Goal: Information Seeking & Learning: Learn about a topic

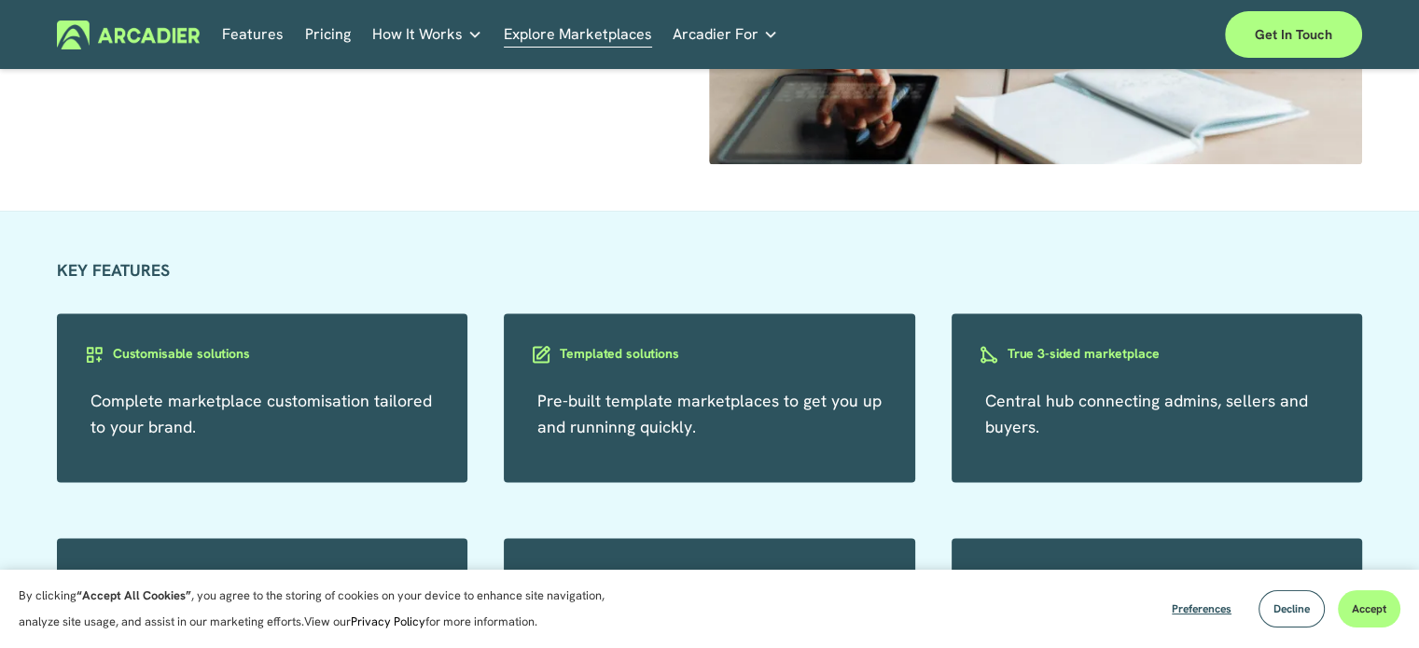
scroll to position [3078, 0]
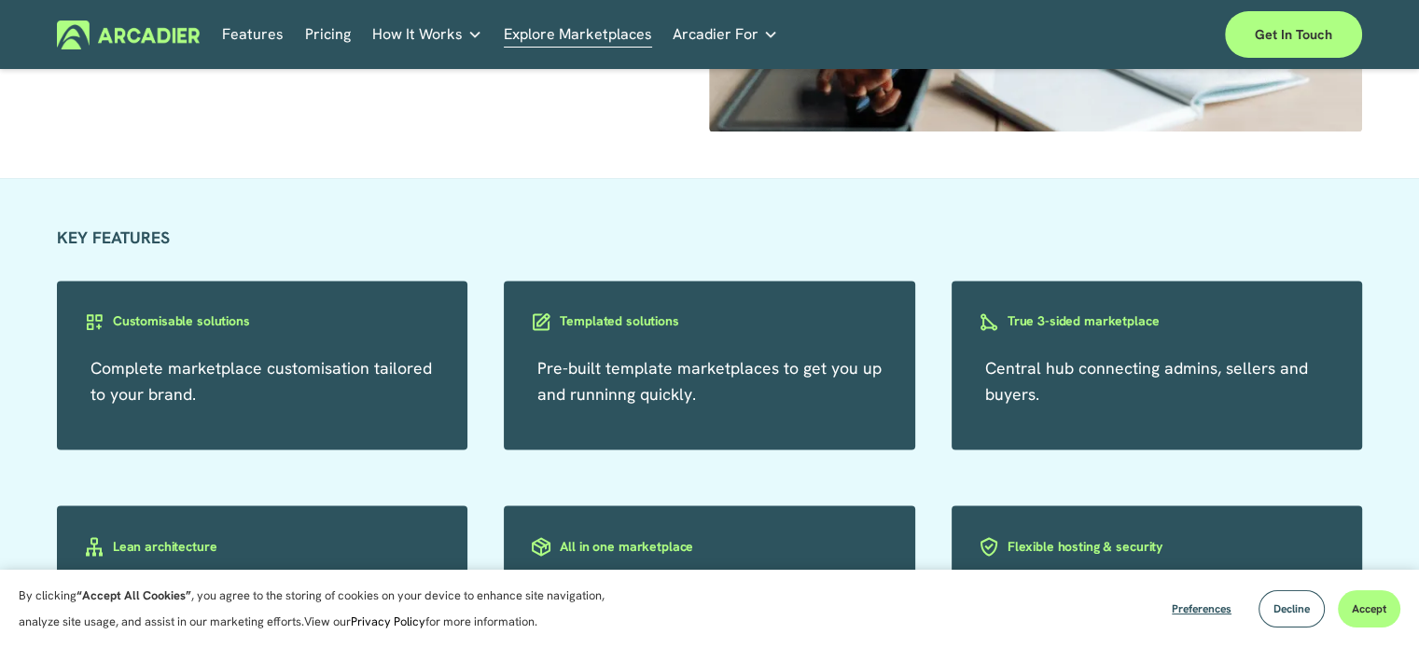
click at [639, 330] on h3 "Templated solutions" at bounding box center [619, 321] width 118 height 18
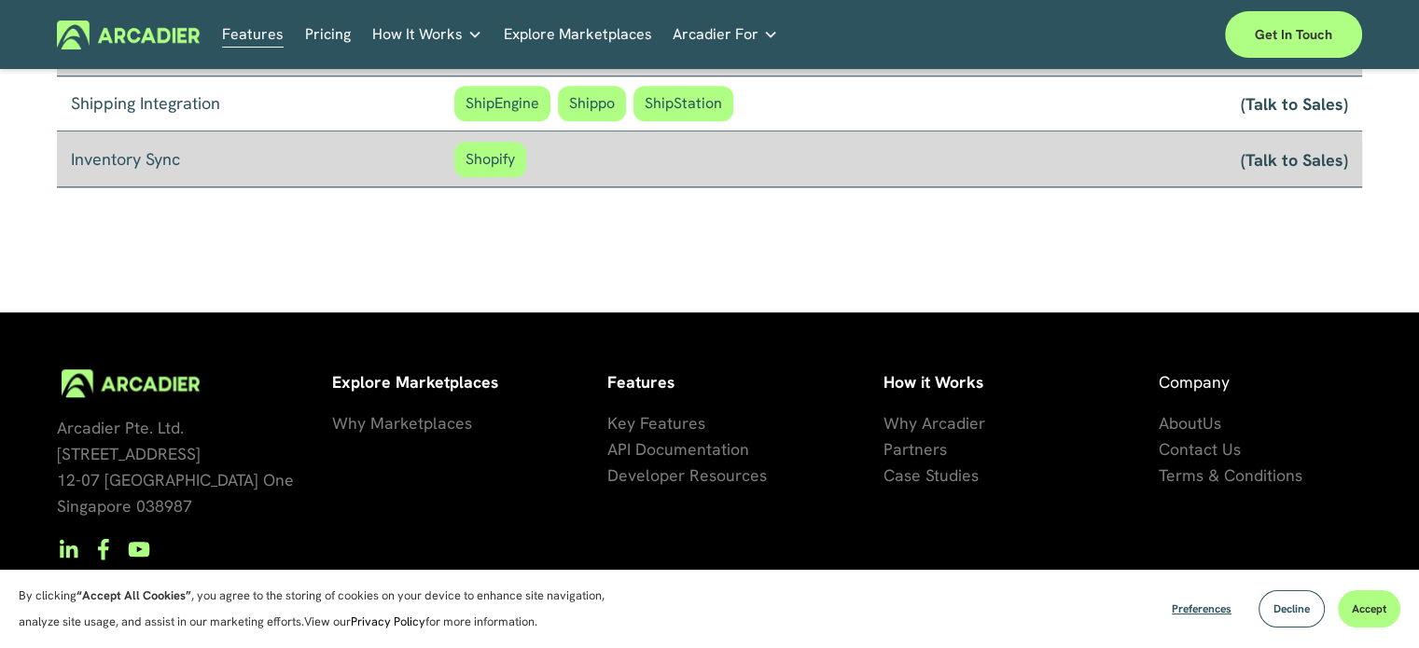
scroll to position [1664, 0]
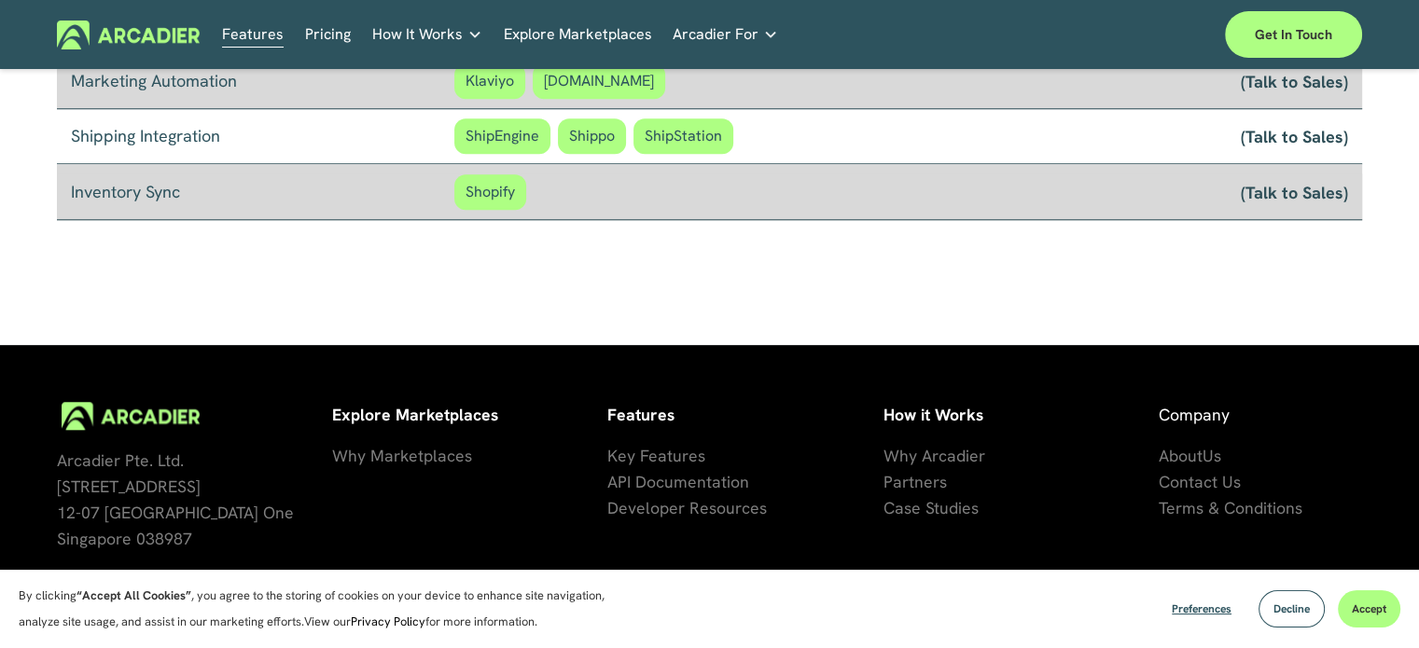
click at [1179, 455] on span "About" at bounding box center [1180, 455] width 44 height 21
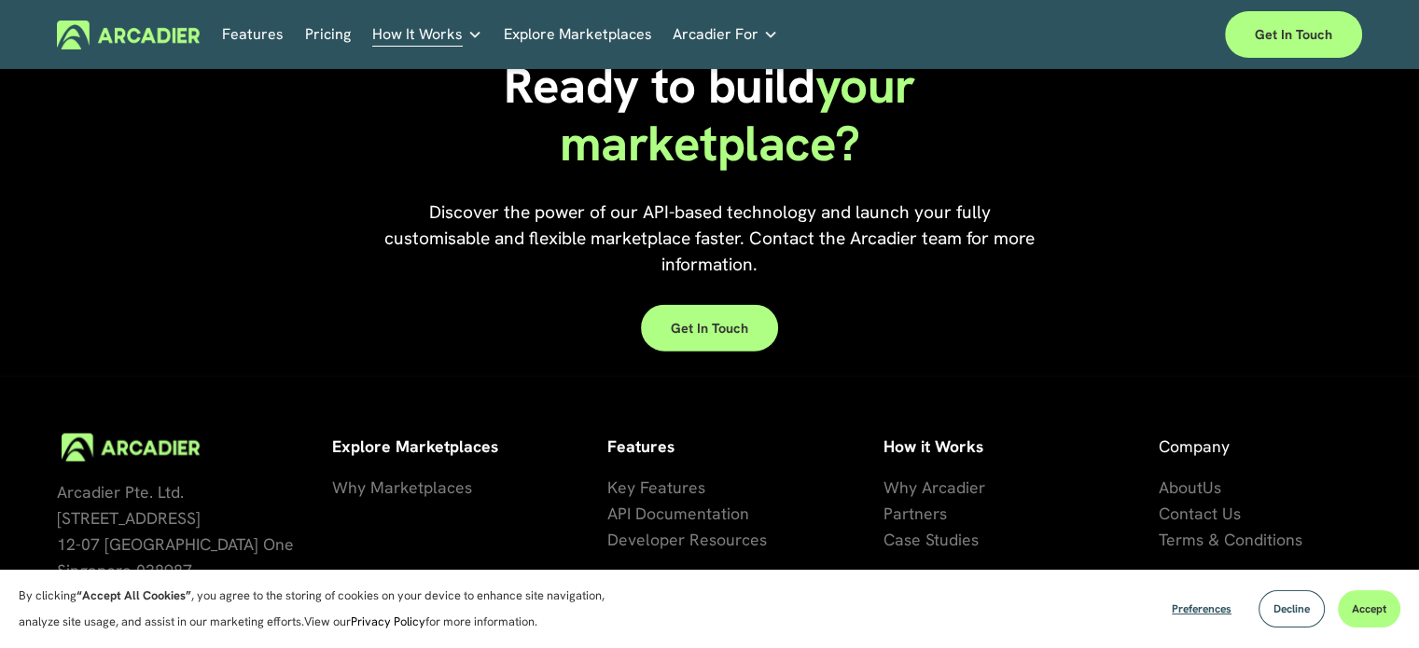
scroll to position [4341, 0]
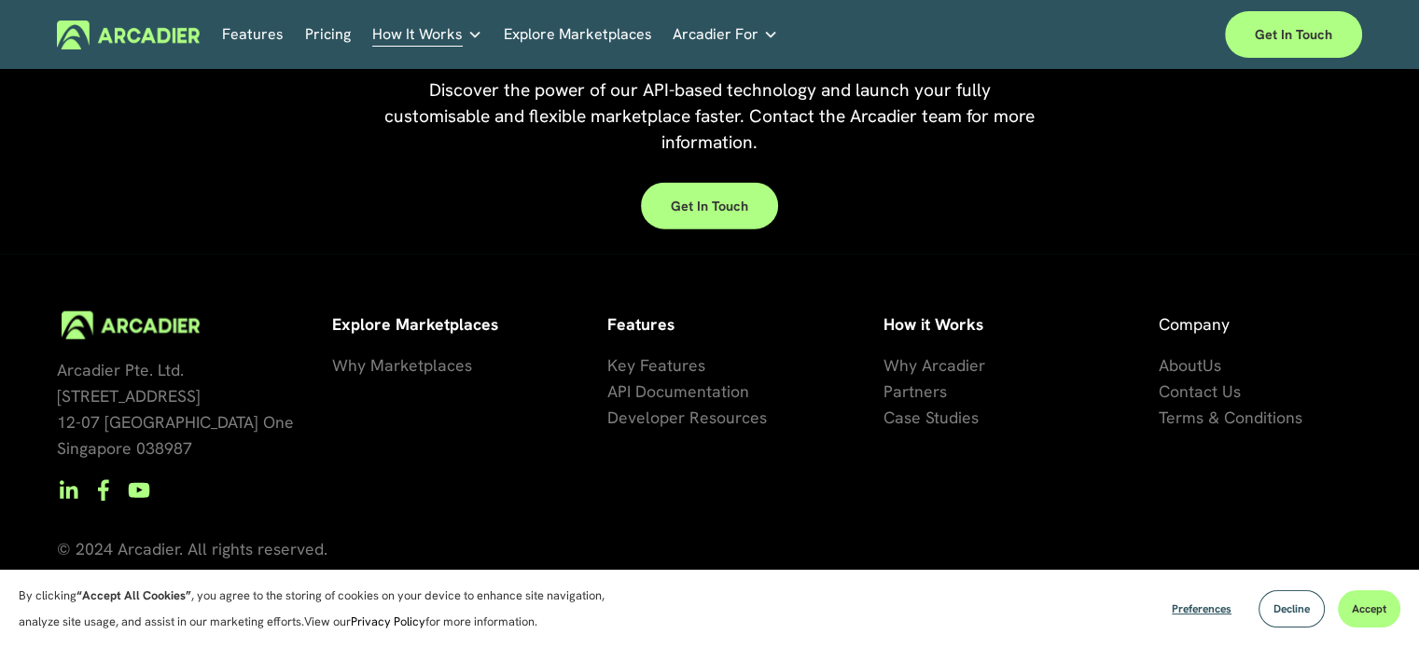
click at [927, 418] on span "se Studies" at bounding box center [941, 417] width 75 height 21
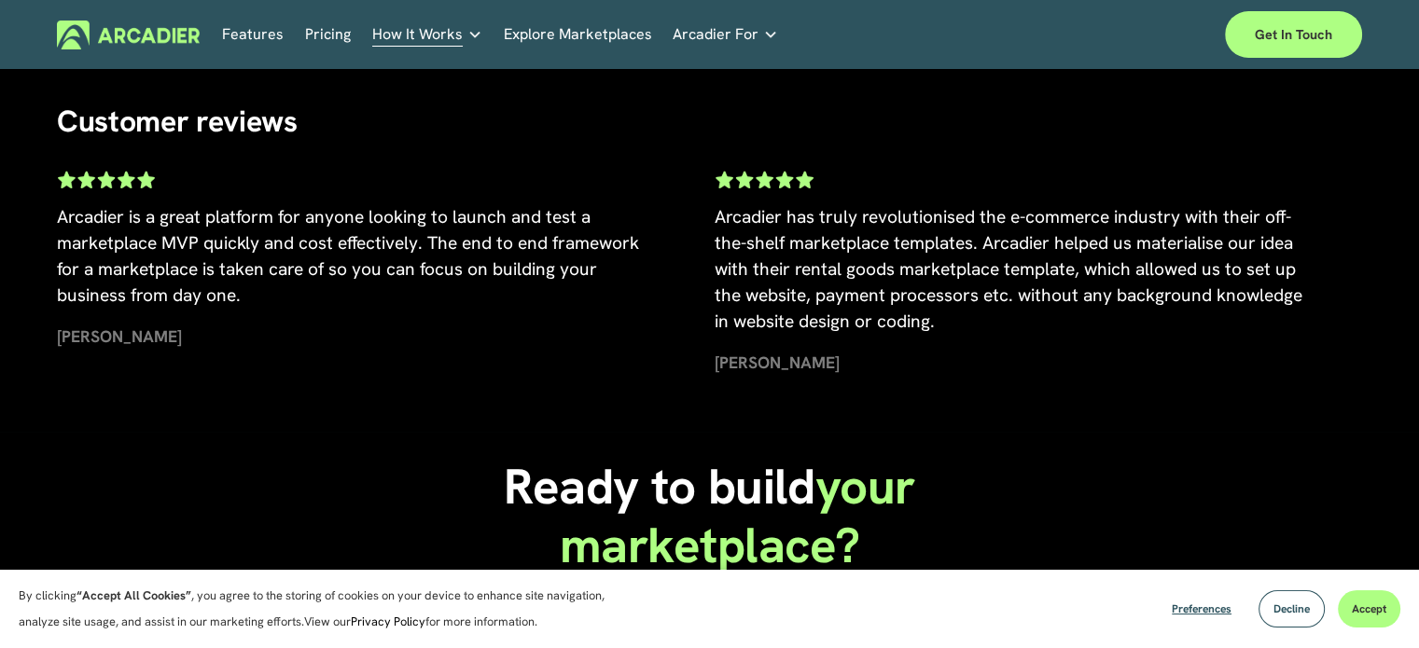
scroll to position [1679, 0]
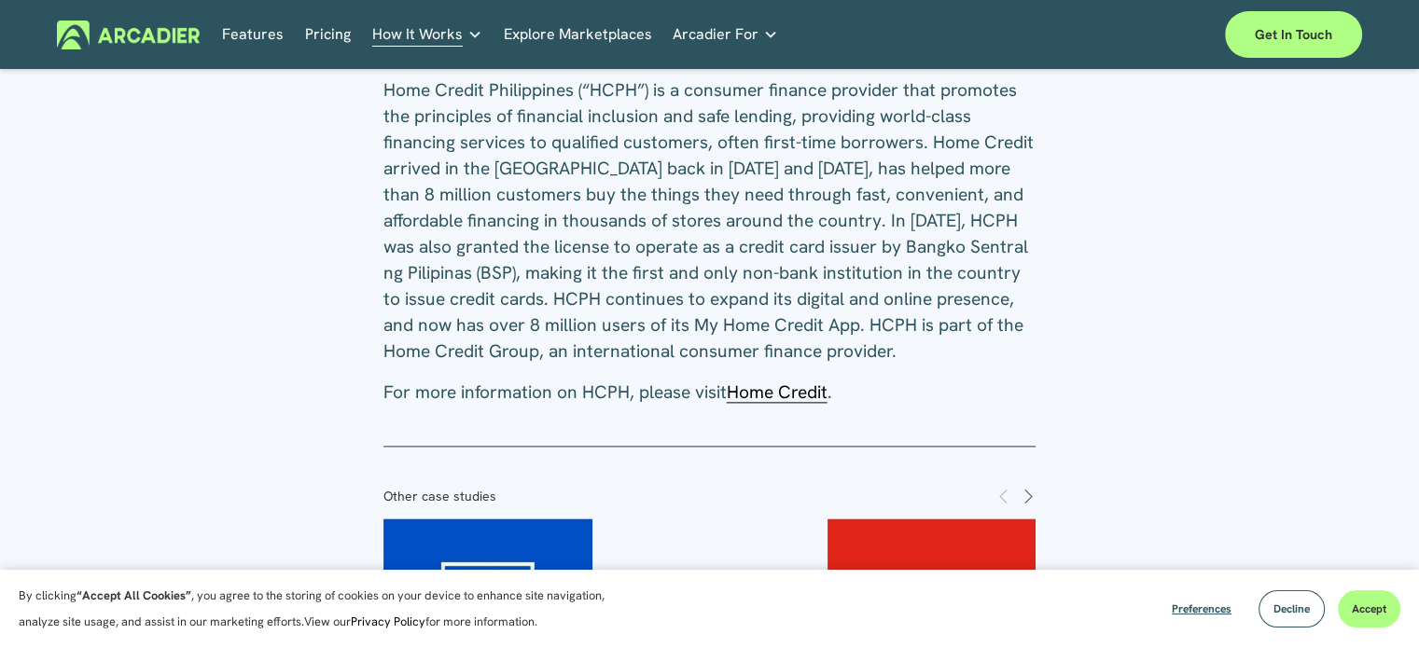
scroll to position [2332, 0]
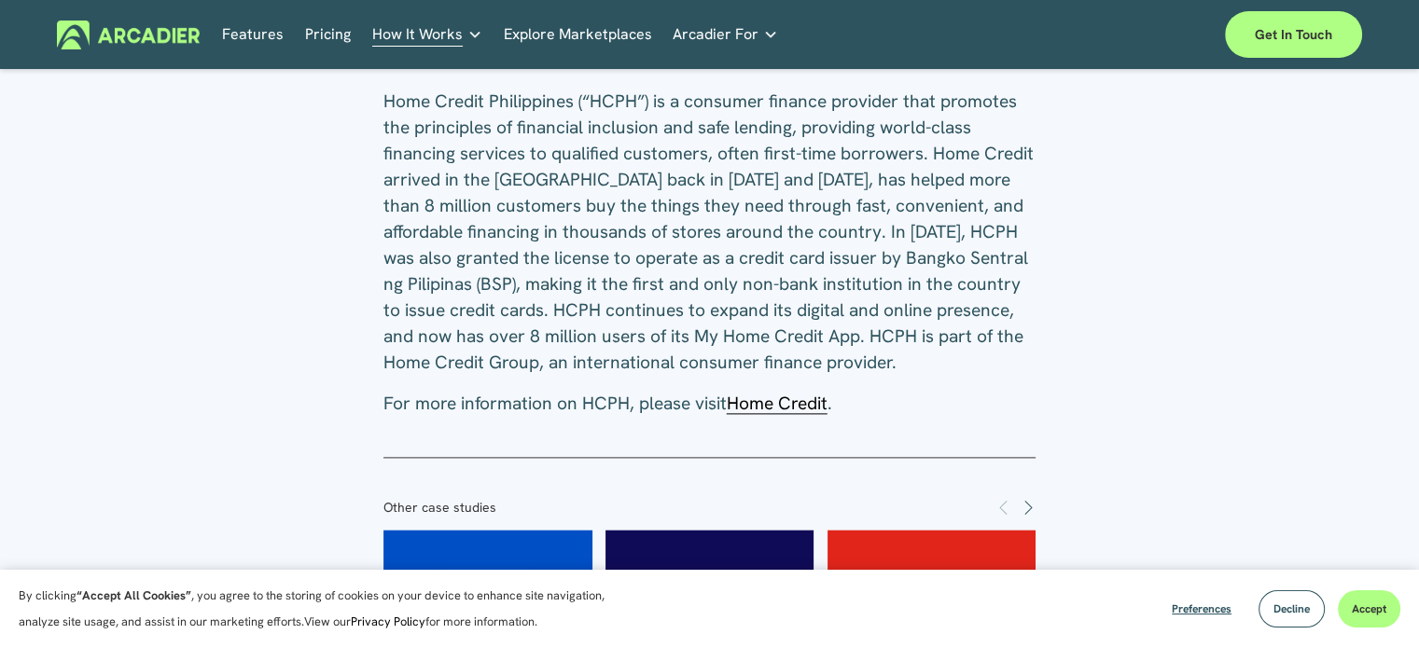
click at [780, 392] on span "Home Credit" at bounding box center [777, 403] width 101 height 23
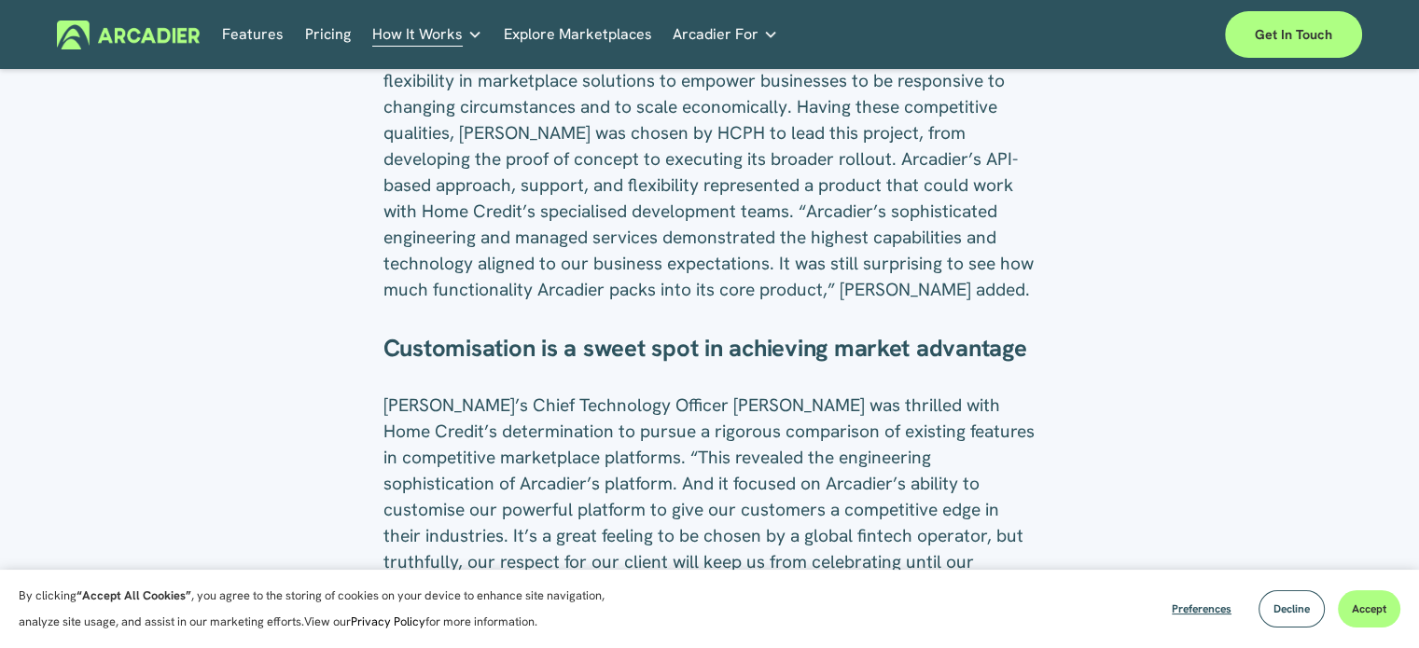
scroll to position [1586, 0]
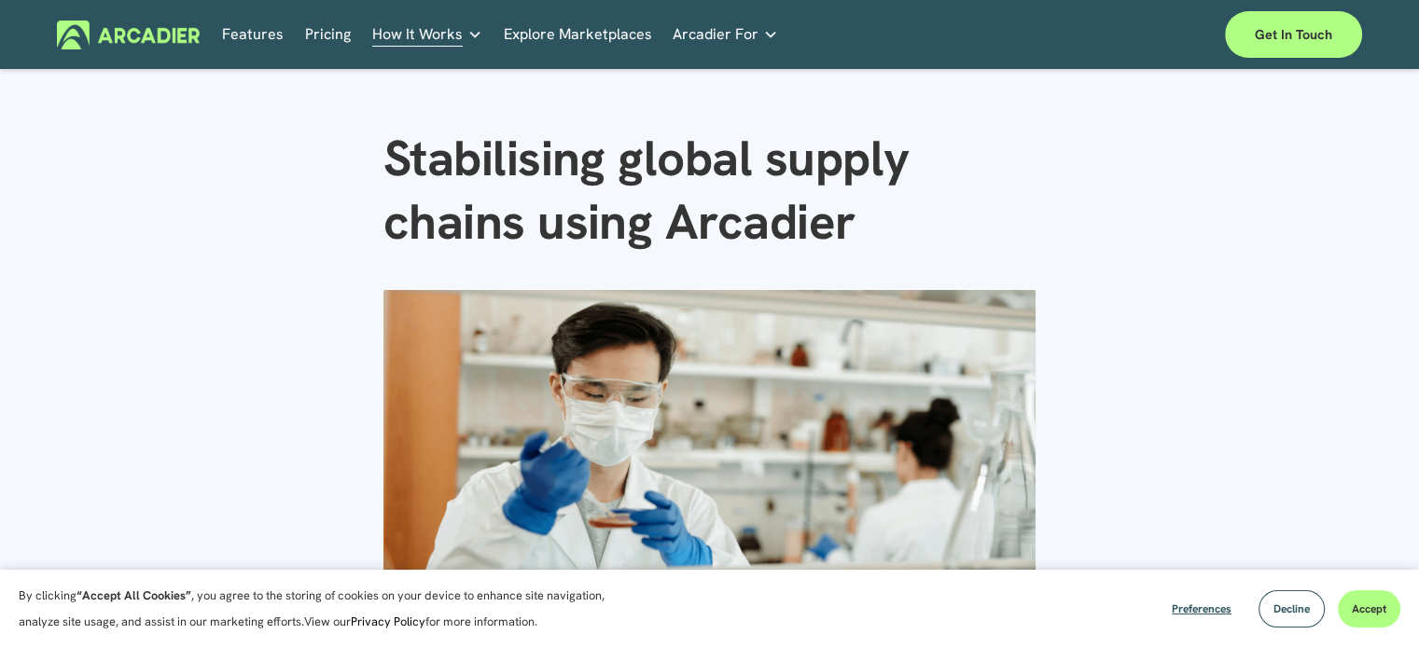
click at [0, 0] on p "Intuitive marketplaces tailored to your business needs." at bounding box center [0, 0] width 0 height 0
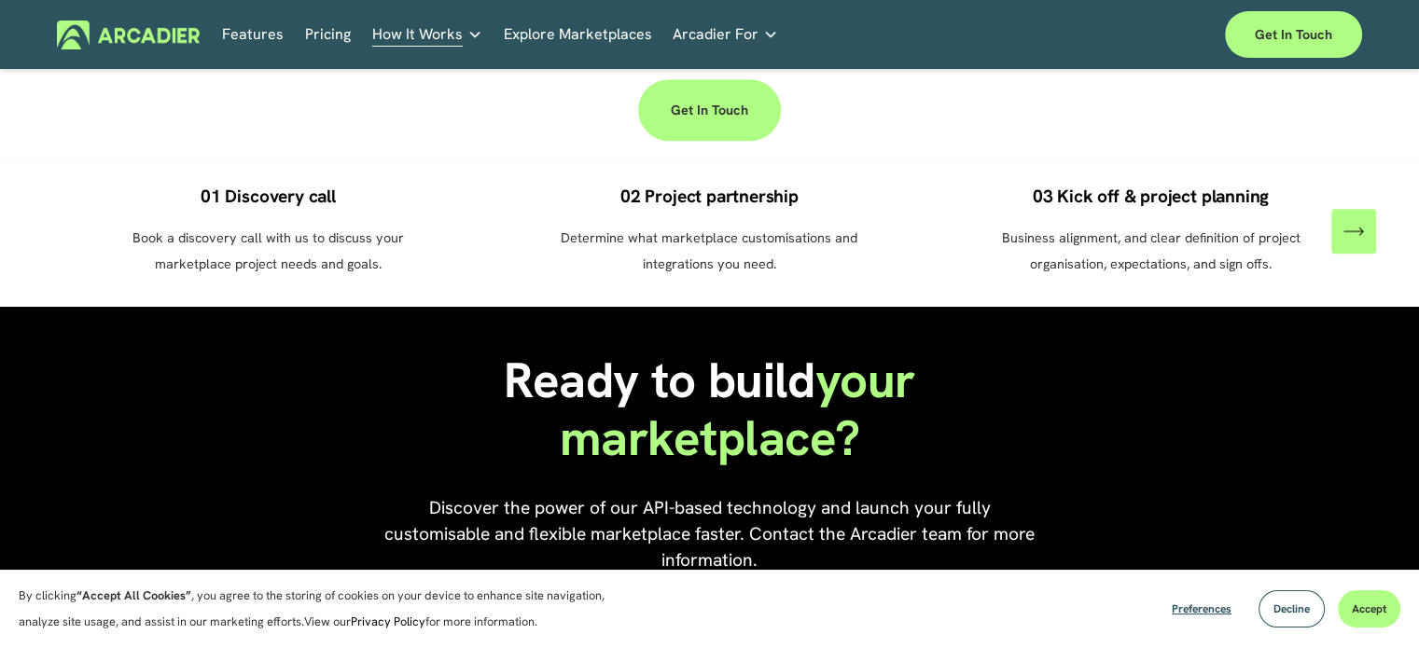
scroll to position [1399, 0]
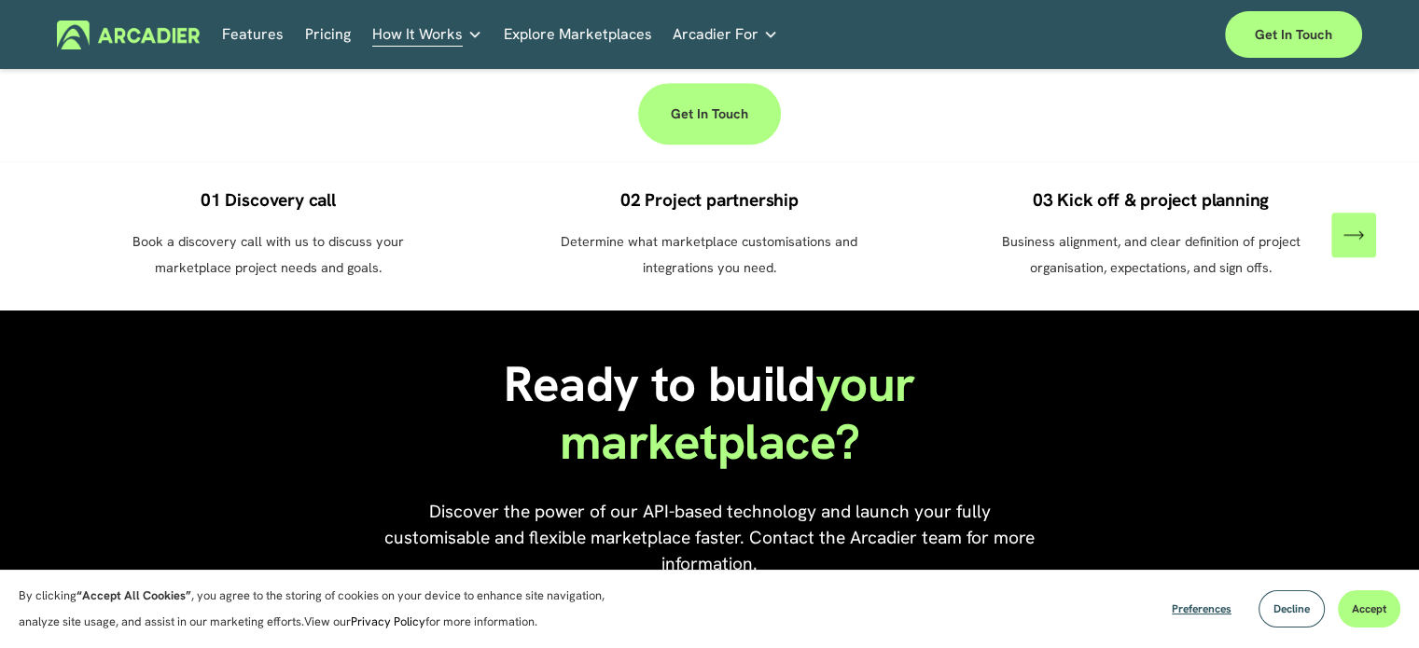
click at [315, 29] on link "Pricing" at bounding box center [328, 35] width 46 height 29
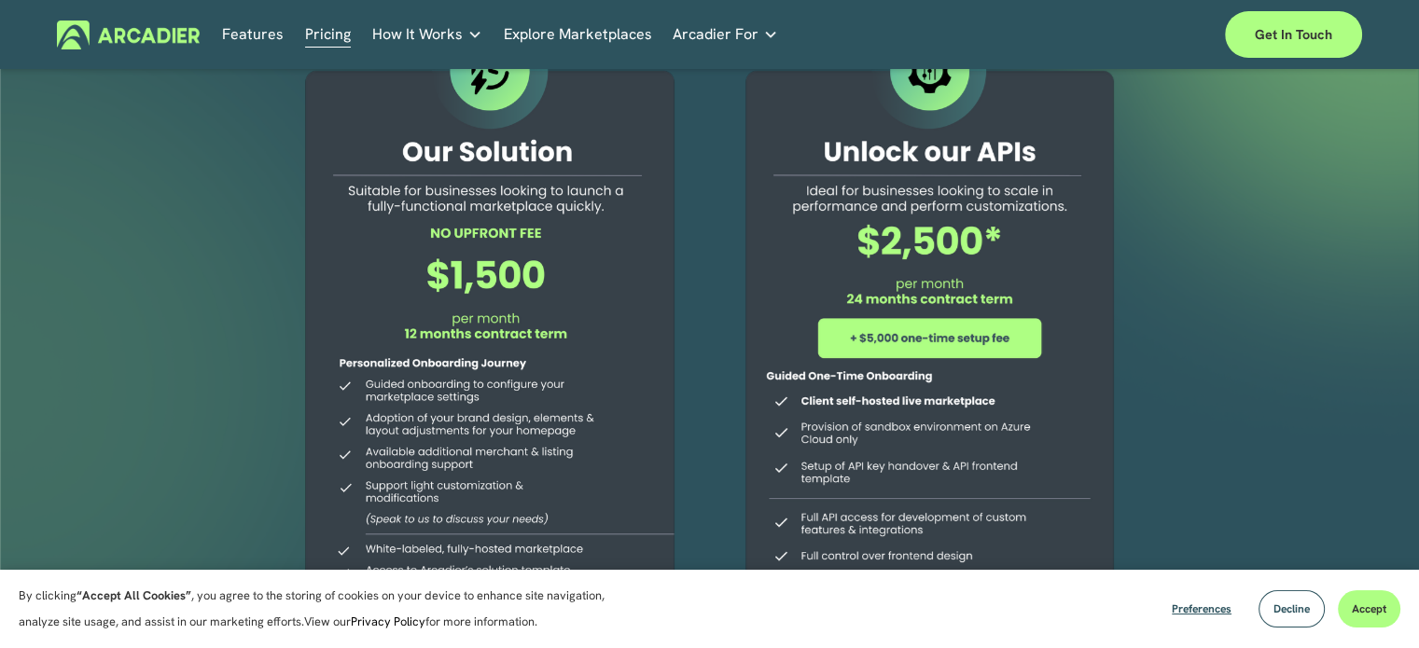
scroll to position [117, 0]
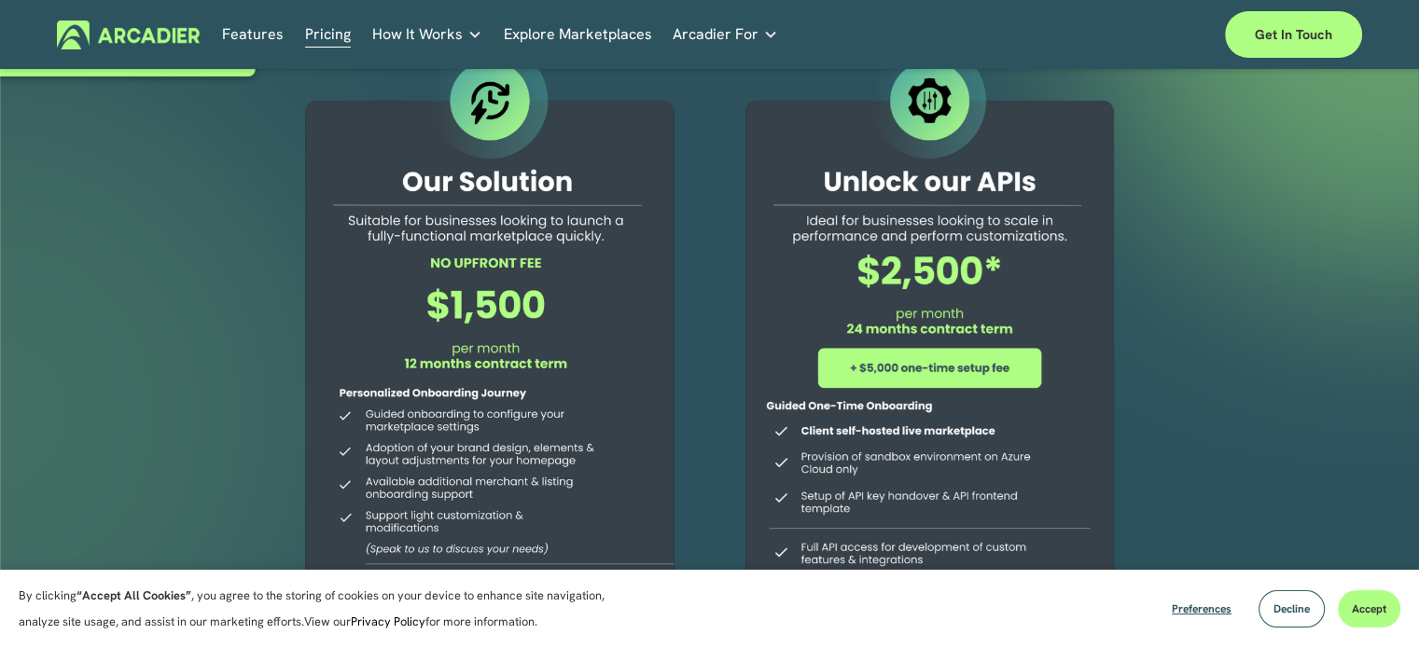
click at [232, 433] on div at bounding box center [709, 430] width 1419 height 954
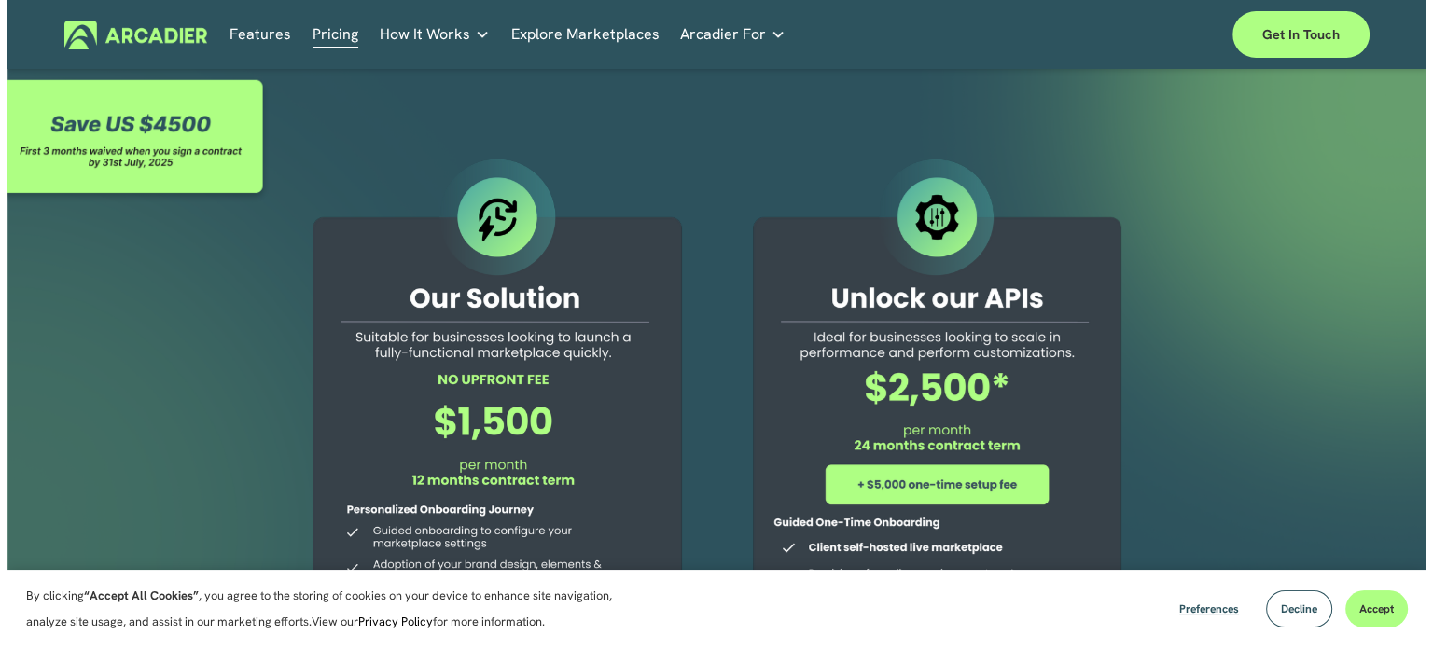
scroll to position [0, 0]
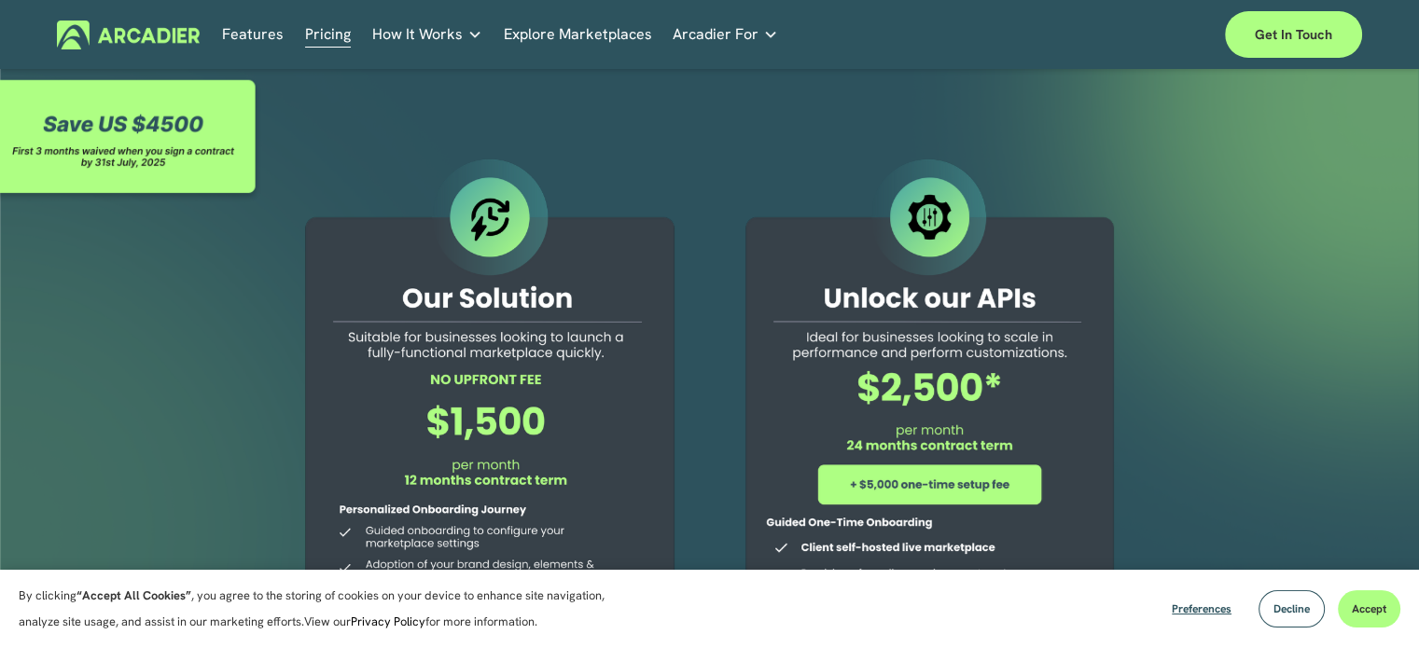
click at [92, 129] on div at bounding box center [131, 140] width 263 height 129
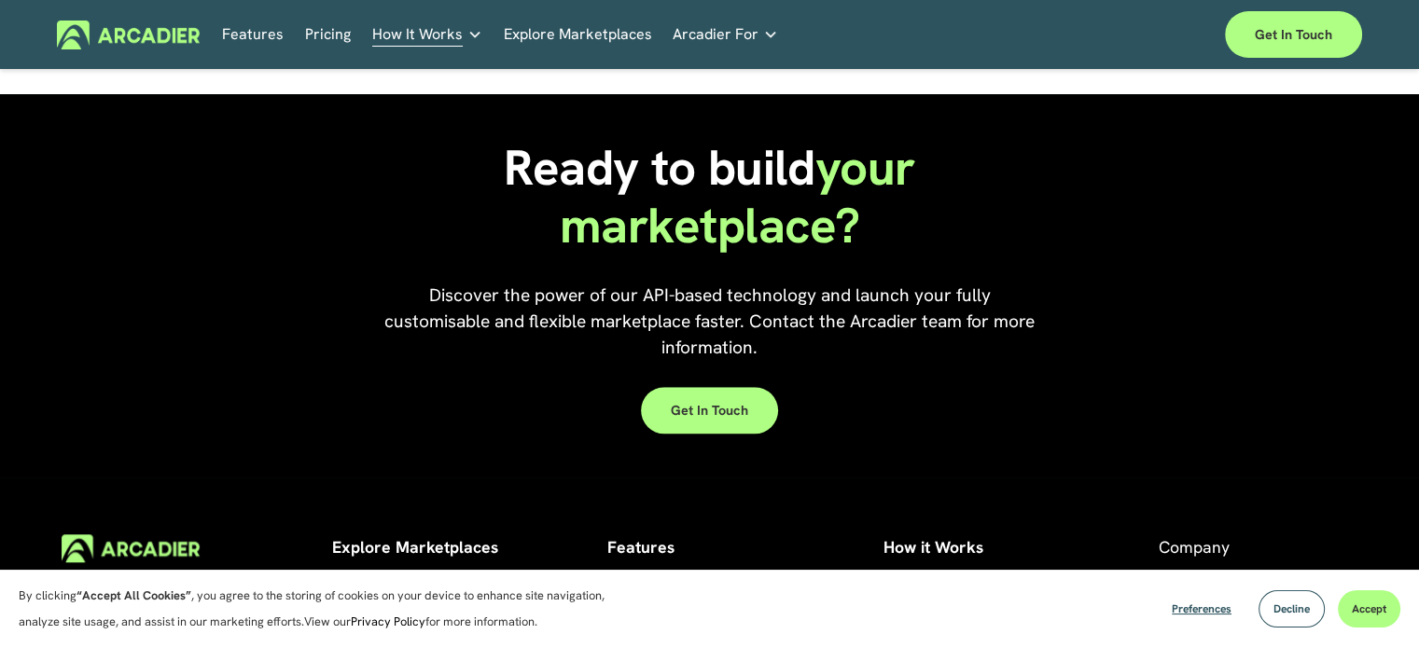
scroll to position [1399, 0]
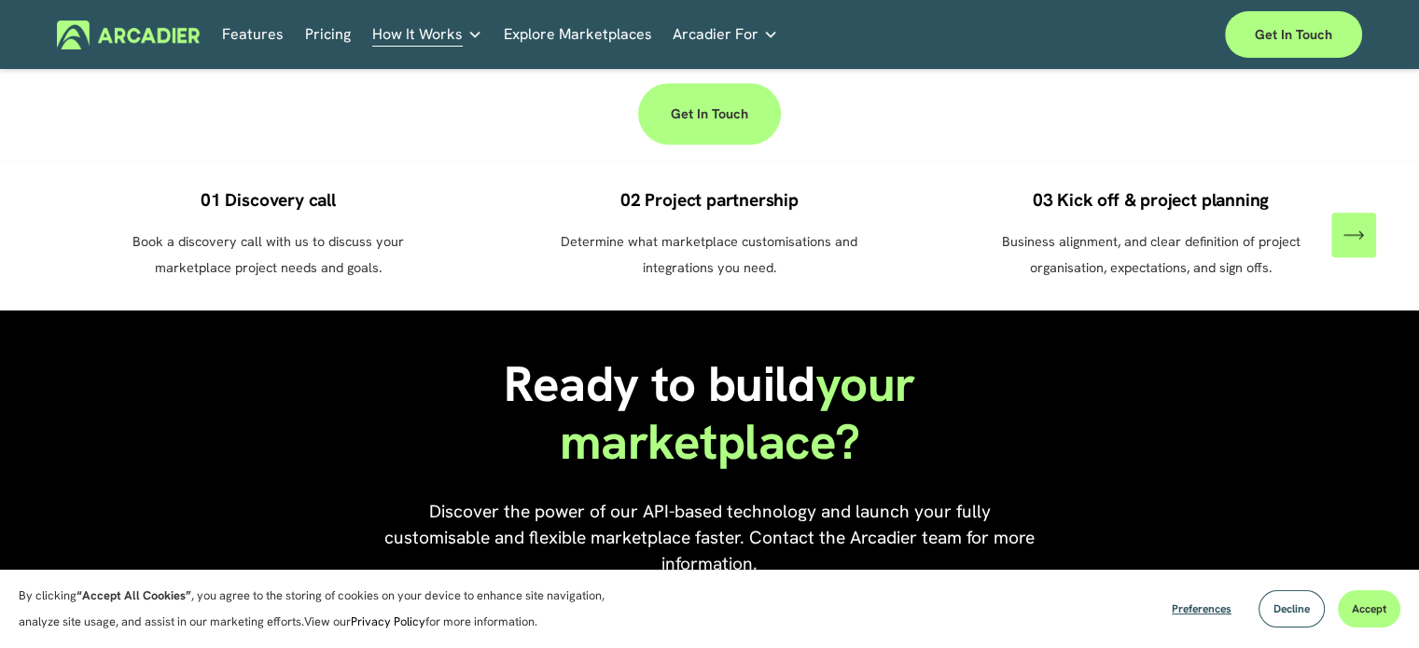
click at [319, 34] on link "Pricing" at bounding box center [328, 35] width 46 height 29
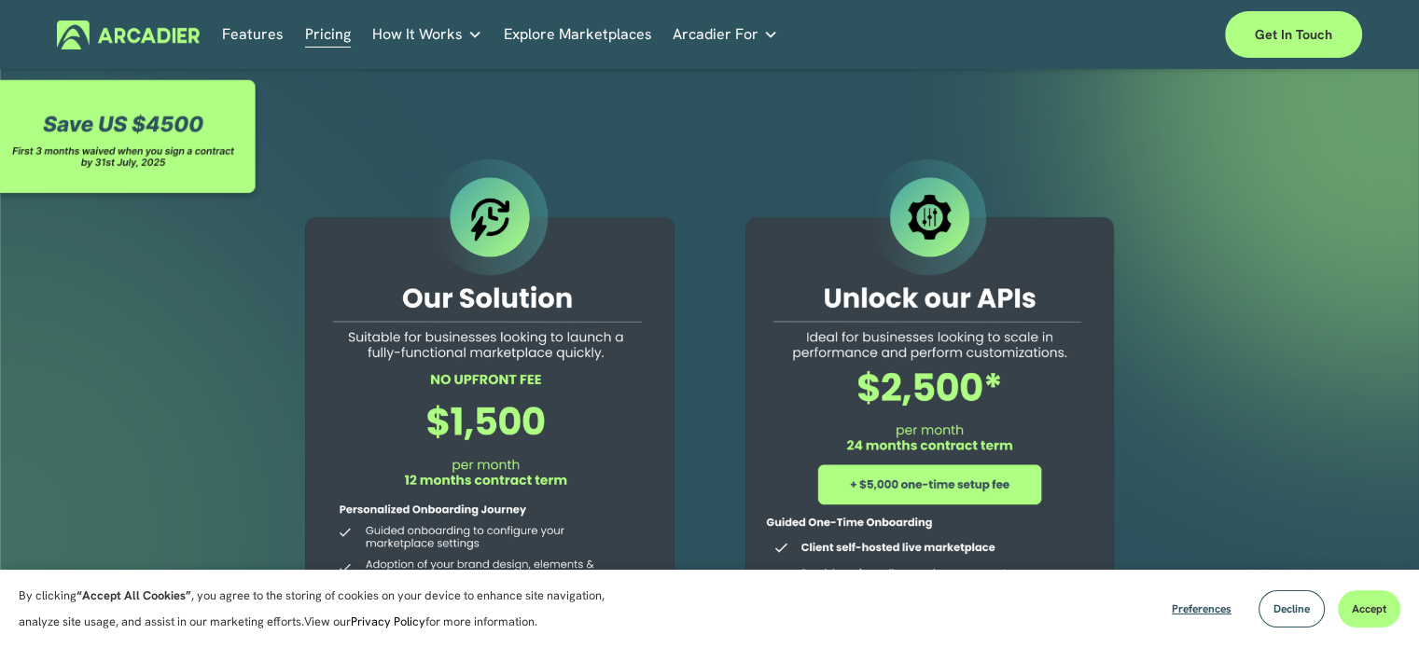
click at [143, 449] on div at bounding box center [709, 547] width 1419 height 954
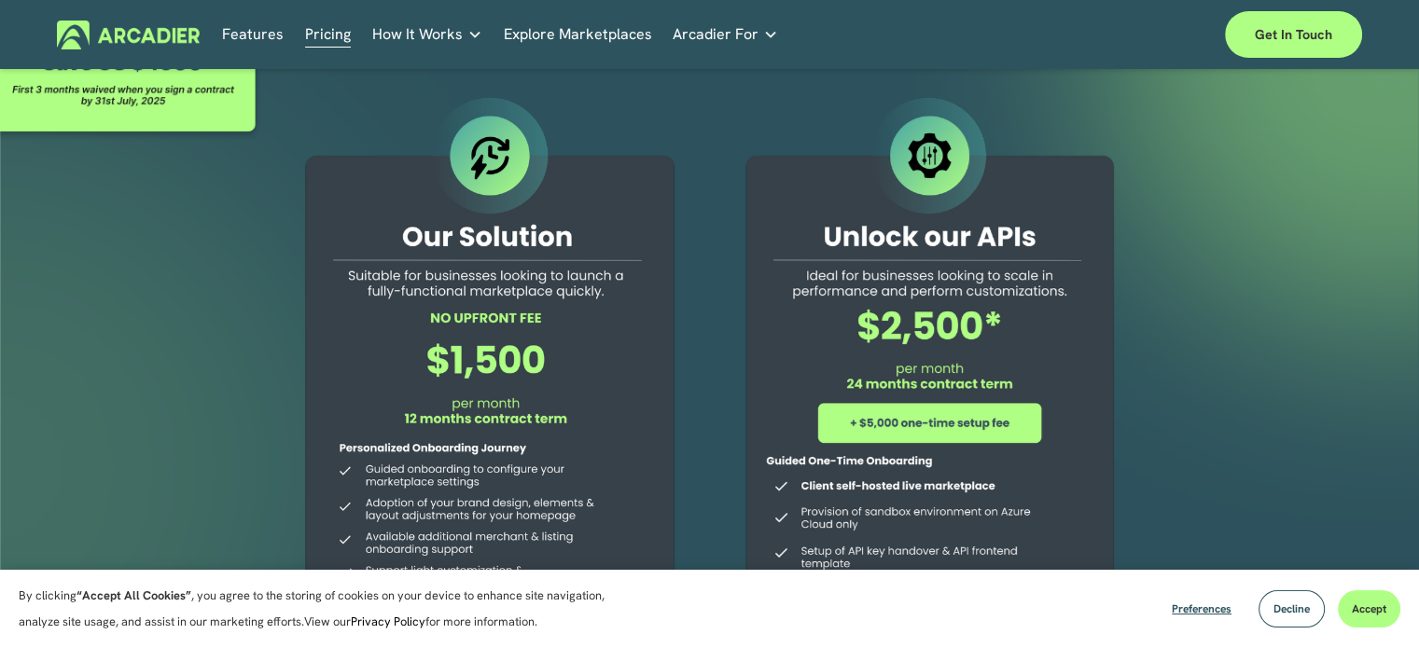
scroll to position [93, 0]
